Goal: Transaction & Acquisition: Purchase product/service

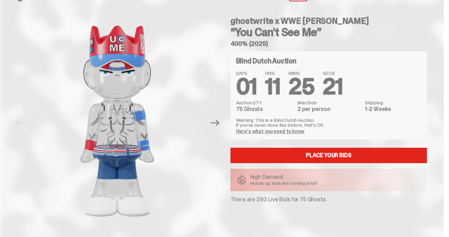
scroll to position [18, 0]
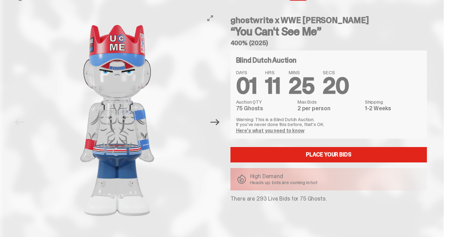
click at [215, 121] on icon "Next" at bounding box center [214, 122] width 9 height 9
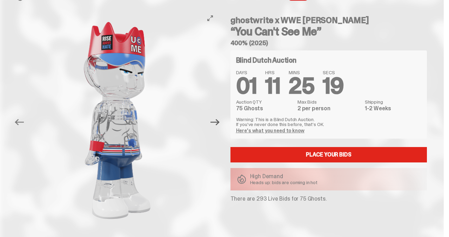
click at [216, 121] on icon "Next" at bounding box center [214, 122] width 9 height 9
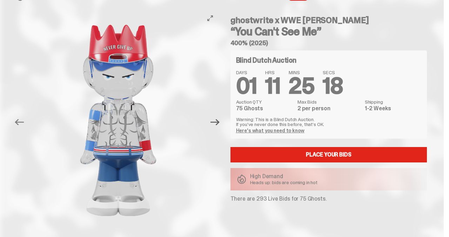
click at [216, 121] on icon "Next" at bounding box center [214, 122] width 9 height 9
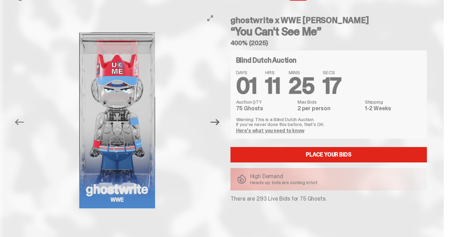
click at [216, 121] on icon "Next" at bounding box center [214, 122] width 9 height 9
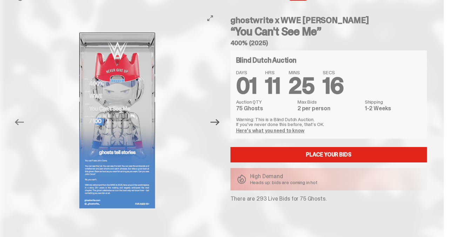
click at [216, 121] on icon "Next" at bounding box center [214, 122] width 9 height 9
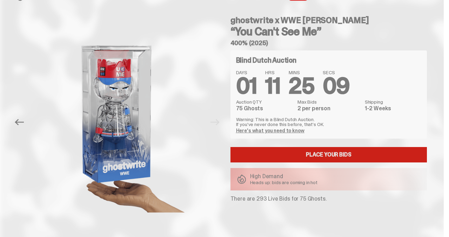
click at [337, 155] on link "Place your Bids" at bounding box center [328, 154] width 197 height 15
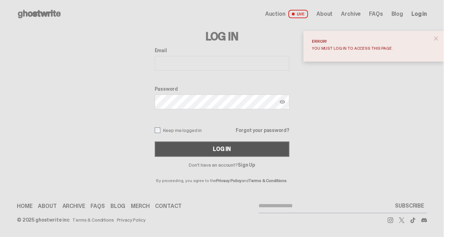
type input "**********"
click at [227, 152] on div "Log In" at bounding box center [222, 150] width 18 height 6
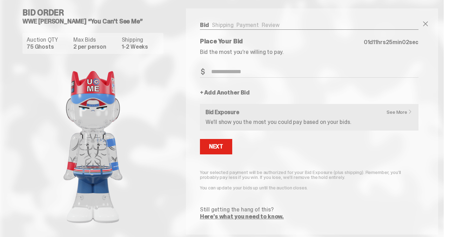
click at [266, 120] on p "We’ll show you the most you could pay based on your bids." at bounding box center [309, 123] width 207 height 6
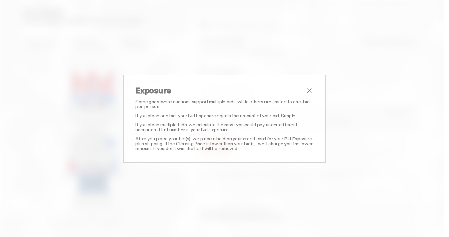
click at [314, 89] on div "Exposure Some ghostwrite auctions support multiple bids, while others are limit…" at bounding box center [224, 119] width 202 height 88
click at [310, 89] on span "close" at bounding box center [309, 91] width 8 height 8
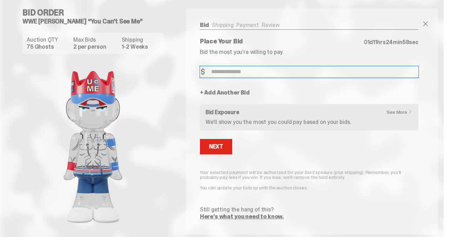
click at [231, 70] on input "Bid Amount" at bounding box center [309, 72] width 219 height 12
type input "***"
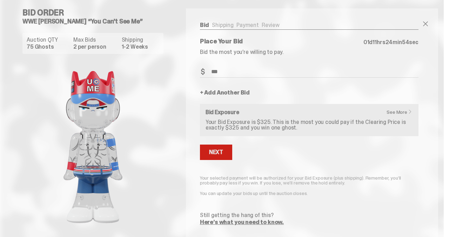
click at [214, 153] on div "Next" at bounding box center [216, 153] width 14 height 6
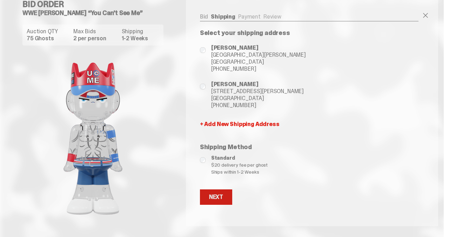
click at [220, 198] on div "Next" at bounding box center [216, 198] width 14 height 6
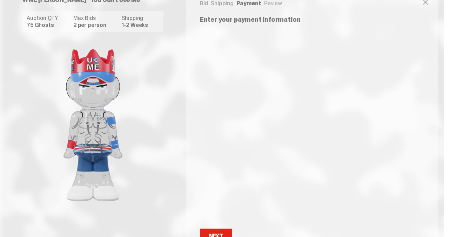
scroll to position [24, 0]
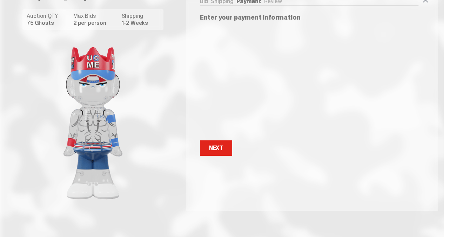
click at [430, 2] on span at bounding box center [425, 0] width 8 height 8
